Goal: Task Accomplishment & Management: Manage account settings

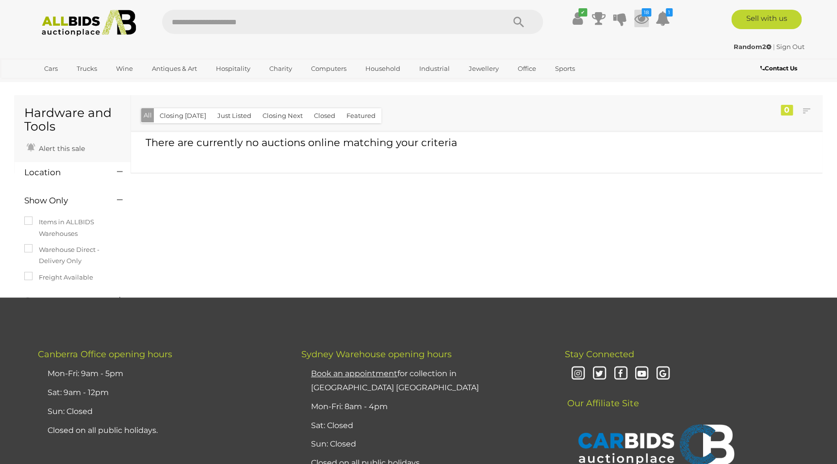
click at [641, 16] on icon at bounding box center [641, 18] width 15 height 17
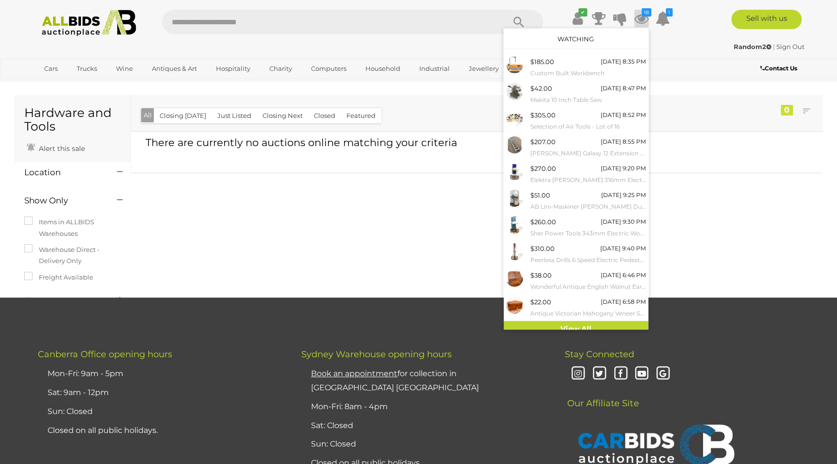
click at [570, 36] on link "Watching" at bounding box center [576, 39] width 36 height 8
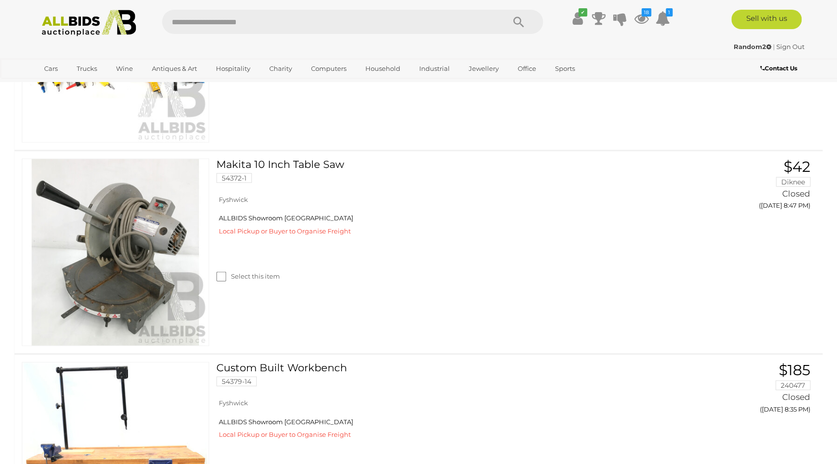
scroll to position [2696, 0]
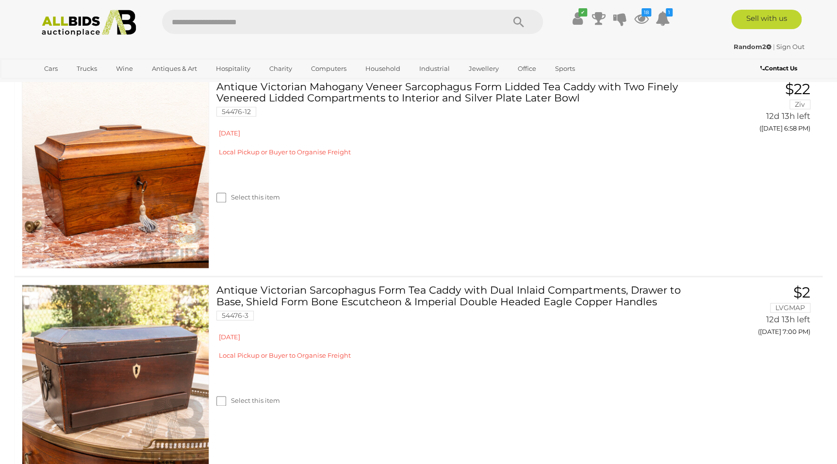
scroll to position [0, 0]
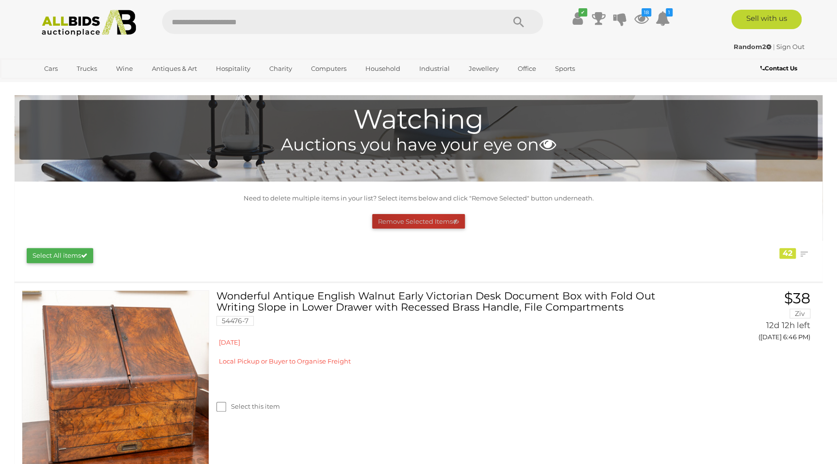
click at [431, 219] on button "Remove Selected Items" at bounding box center [418, 221] width 93 height 15
